Goal: Navigation & Orientation: Find specific page/section

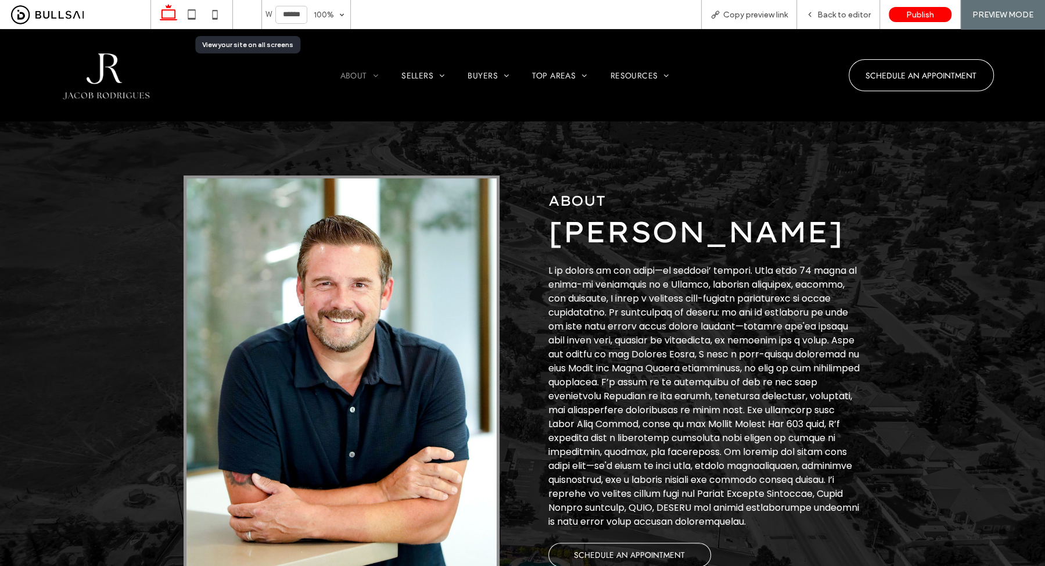
click at [240, 19] on use at bounding box center [247, 15] width 21 height 12
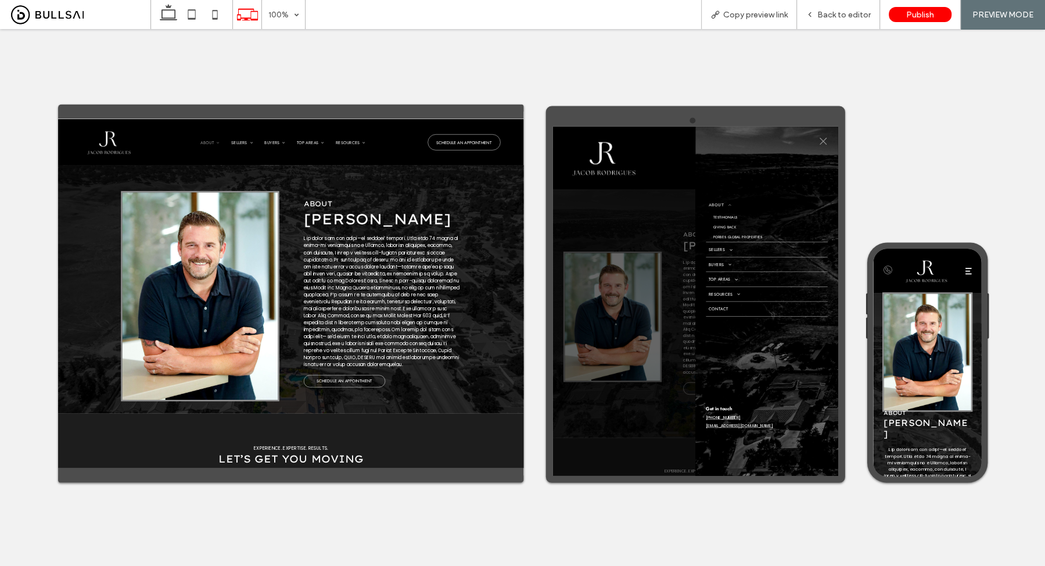
click at [1044, 297] on icon at bounding box center [1062, 298] width 13 height 2
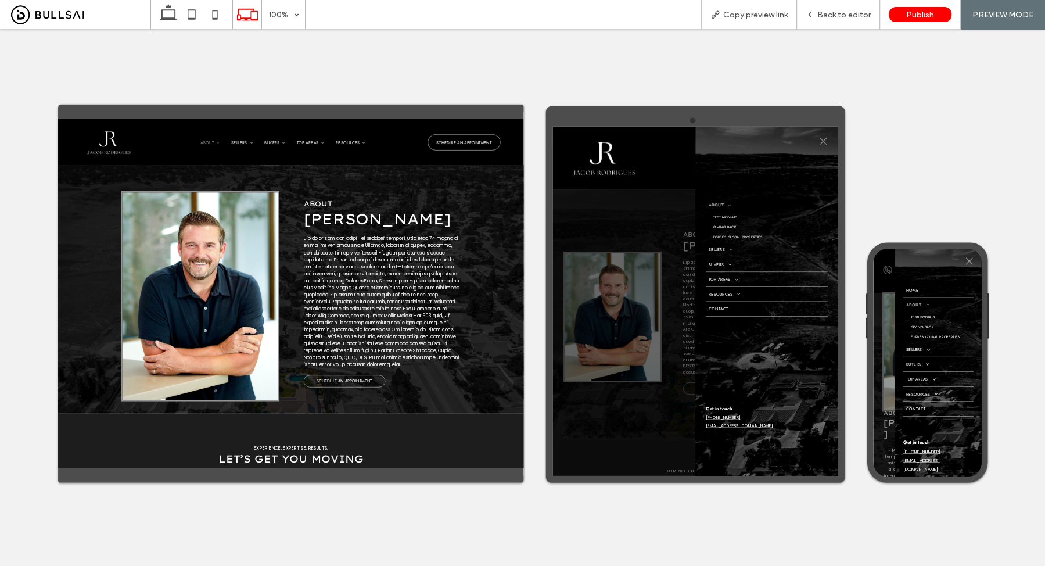
click at [1044, 277] on icon at bounding box center [1063, 273] width 17 height 17
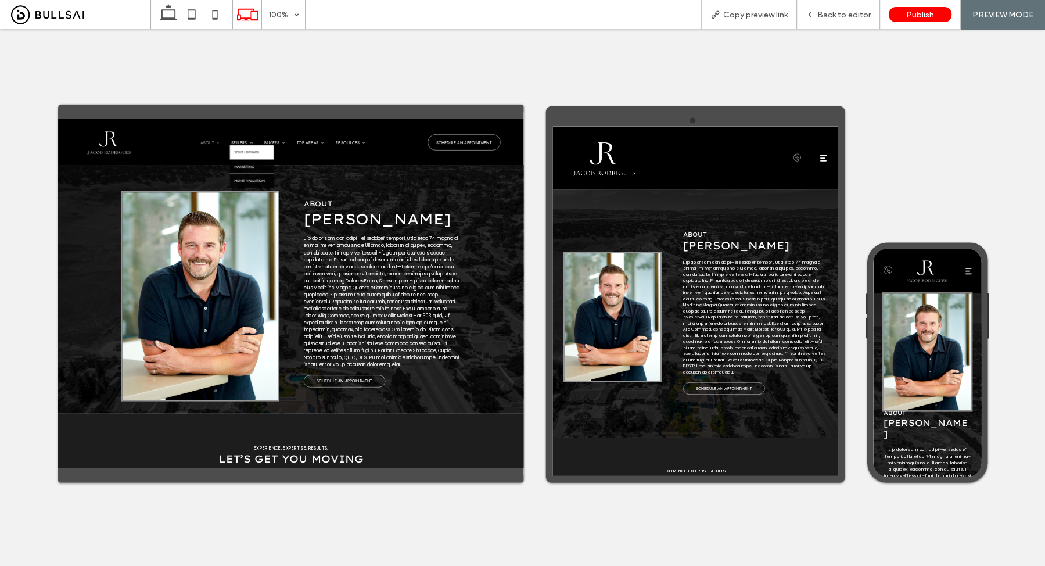
click at [461, 187] on link "Sold Listings" at bounding box center [445, 185] width 88 height 28
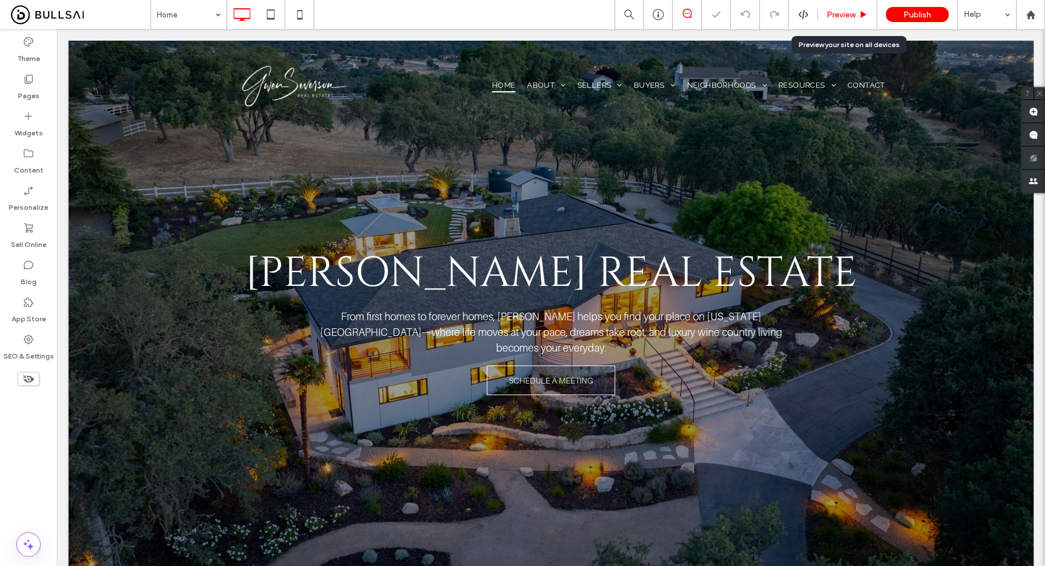
click at [854, 17] on span "Preview" at bounding box center [841, 15] width 29 height 10
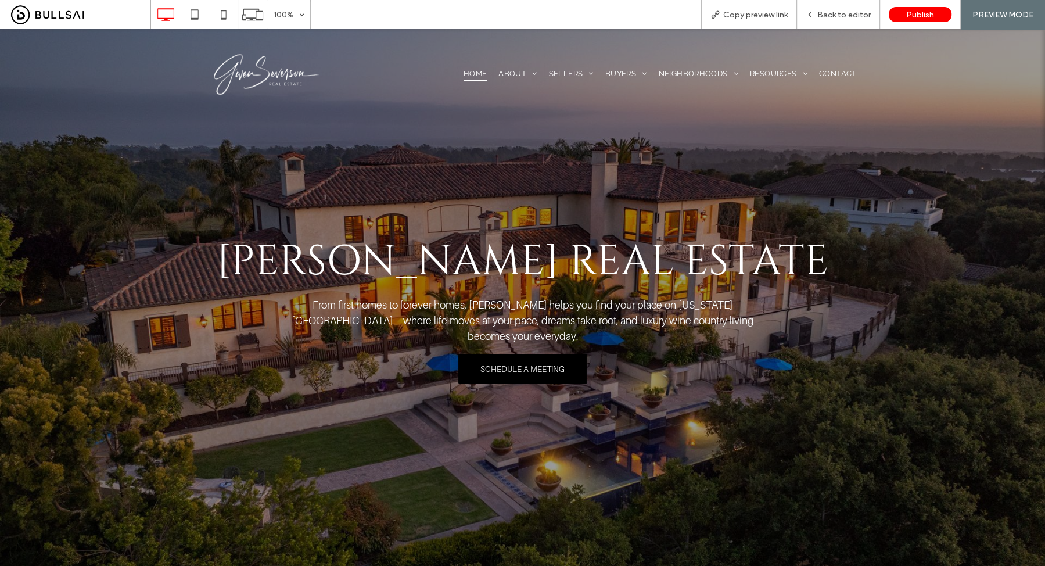
click at [526, 364] on span "SCHEDULE A MEETING" at bounding box center [522, 369] width 84 height 10
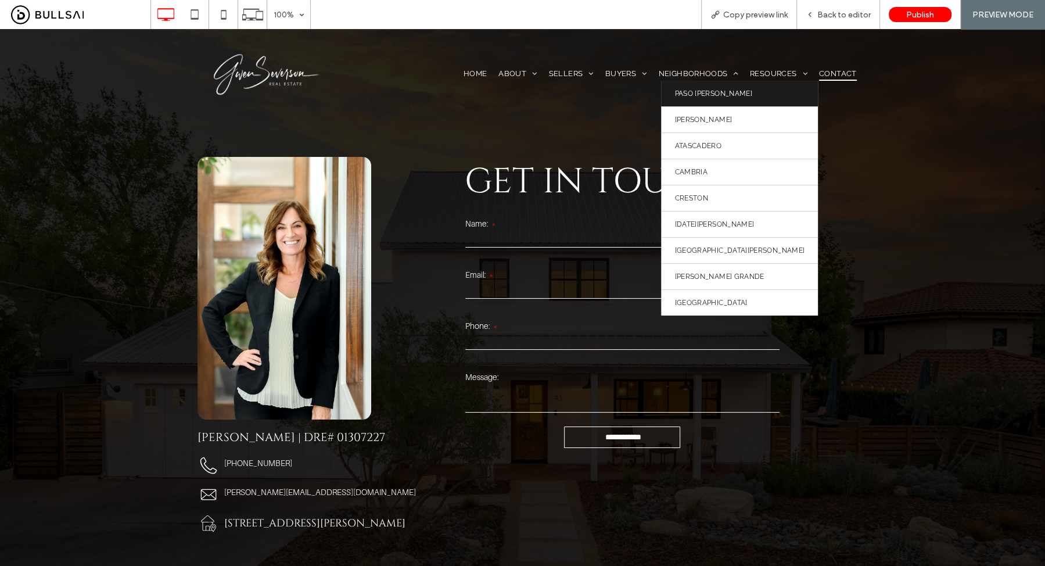
click at [692, 91] on span "Paso [PERSON_NAME]" at bounding box center [712, 93] width 77 height 8
